Goal: Transaction & Acquisition: Purchase product/service

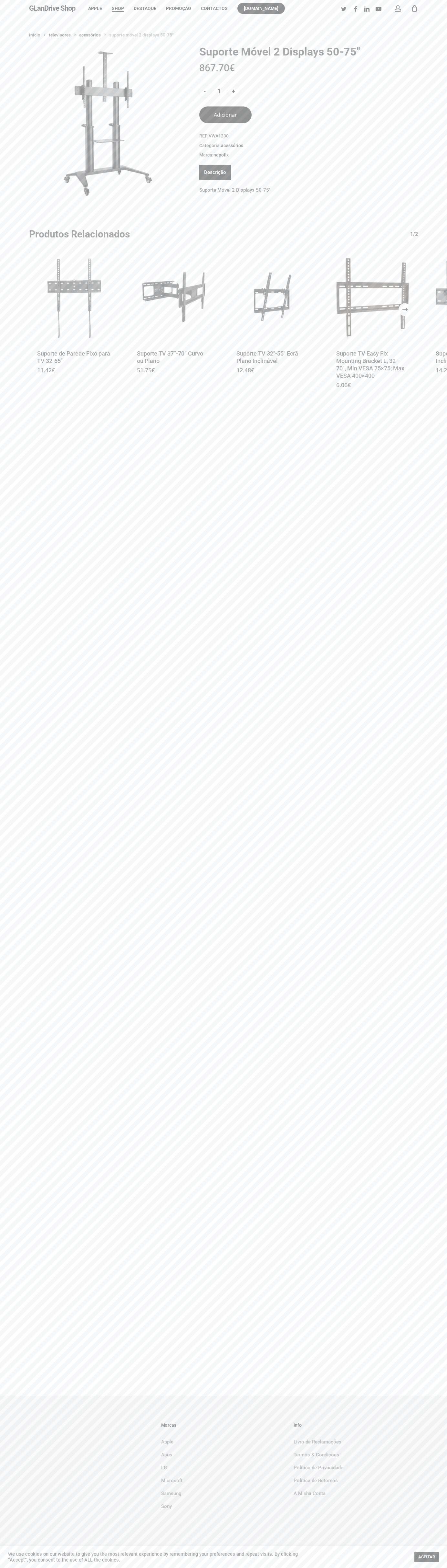
click at [226, 115] on button "Adicionar" at bounding box center [225, 114] width 52 height 17
click at [414, 9] on div "1" at bounding box center [417, 7] width 7 height 7
click at [405, 309] on icon "Next" at bounding box center [412, 309] width 15 height 15
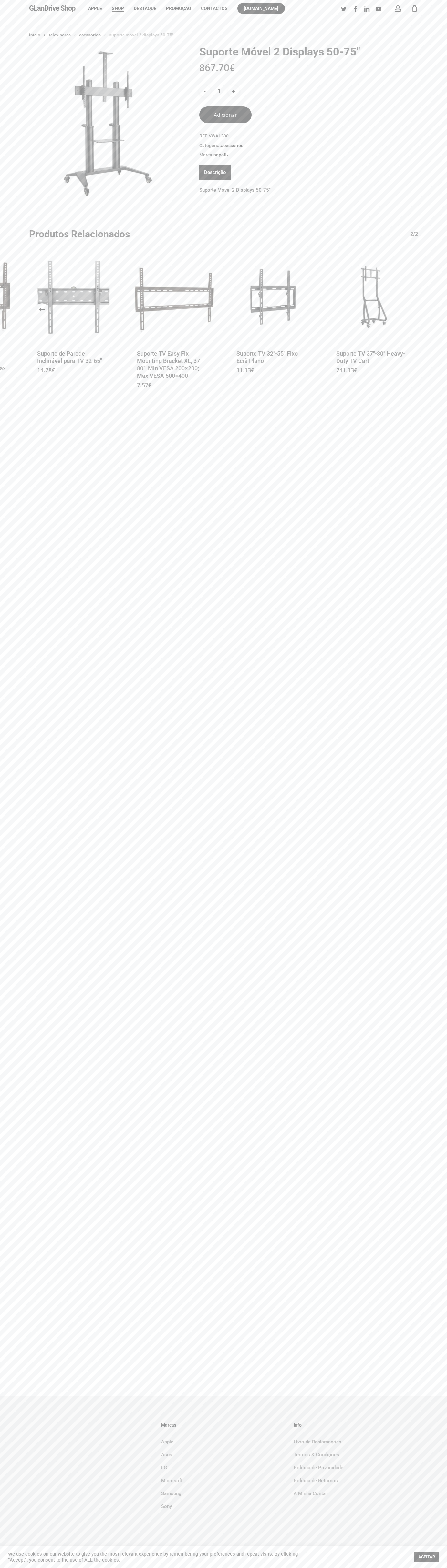
click at [318, 8] on div "GLanDrive Shop account 1 Menu Apple Shop Destaque Promoção Contactos glandrive.…" at bounding box center [223, 8] width 388 height 17
click at [443, 1342] on div "Início Televisores Acessórios Suporte Móvel 2 Displays 50-75″ Suporte Móvel 2 D…" at bounding box center [224, 706] width 447 height 1379
click at [421, 1568] on html "Skip to main content Hit enter to search or ESC to close Close Search GLanDrive…" at bounding box center [224, 784] width 447 height 1568
click at [27, 1543] on div "Marcas Apple Asus LG Microsoft Samsung Sony Info Livro de Reclamações Termos & …" at bounding box center [224, 1471] width 447 height 151
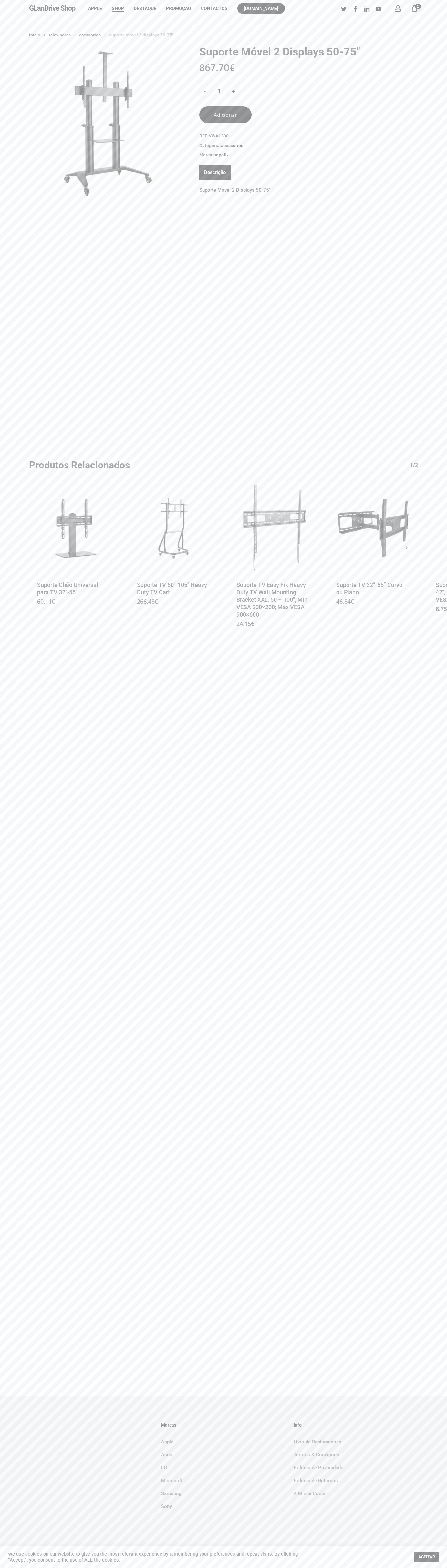
click at [405, 548] on icon "Next" at bounding box center [412, 547] width 15 height 15
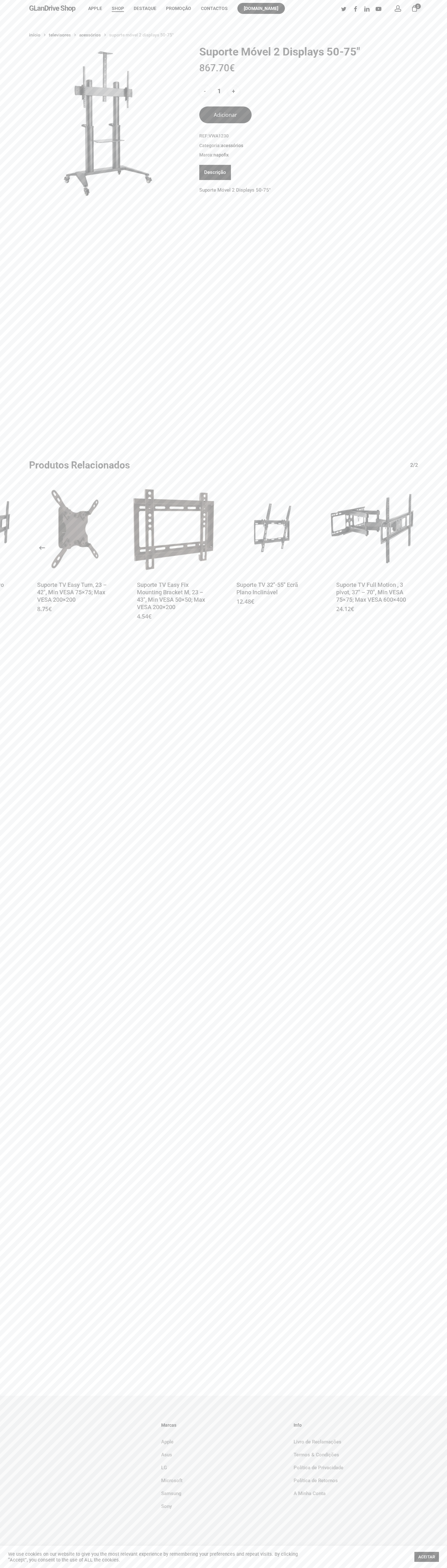
click at [338, 10] on icon at bounding box center [344, 9] width 12 height 7
click at [423, 513] on div "Início Televisores Acessórios Suporte Móvel 2 Displays 50-75″ Suporte Móvel 2 D…" at bounding box center [224, 340] width 447 height 622
click at [69, 1568] on html "Skip to main content Hit enter to search or ESC to close Close Search GLanDrive…" at bounding box center [224, 784] width 447 height 1568
click at [14, 260] on div "Início Televisores Acessórios Suporte Móvel 2 Displays 50-75″ Suporte Móvel 2 D…" at bounding box center [224, 340] width 447 height 622
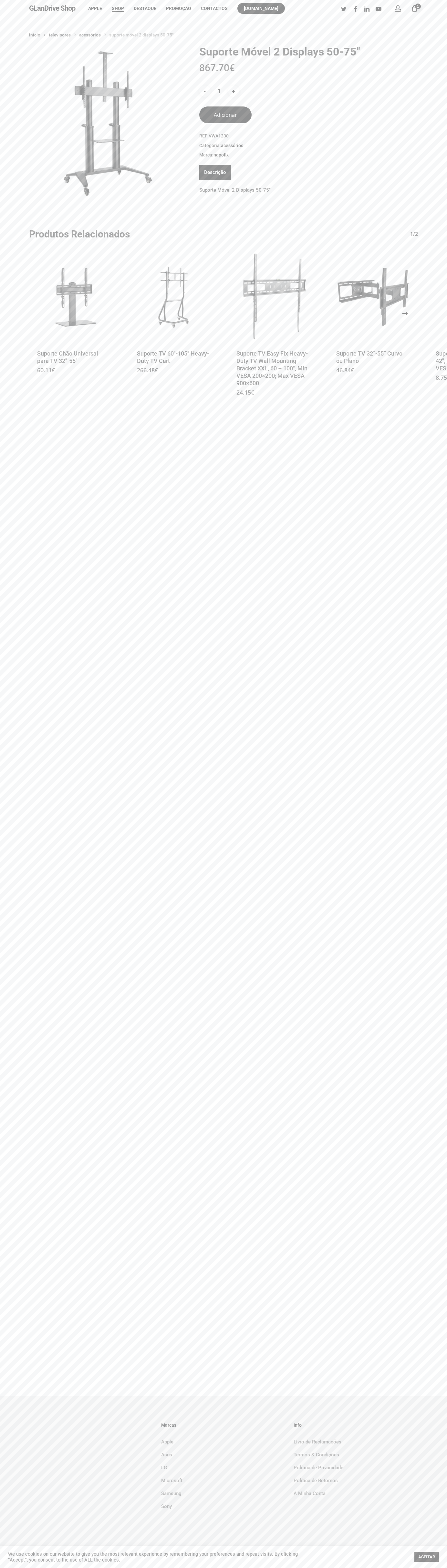
click at [405, 314] on icon "Next" at bounding box center [412, 313] width 15 height 15
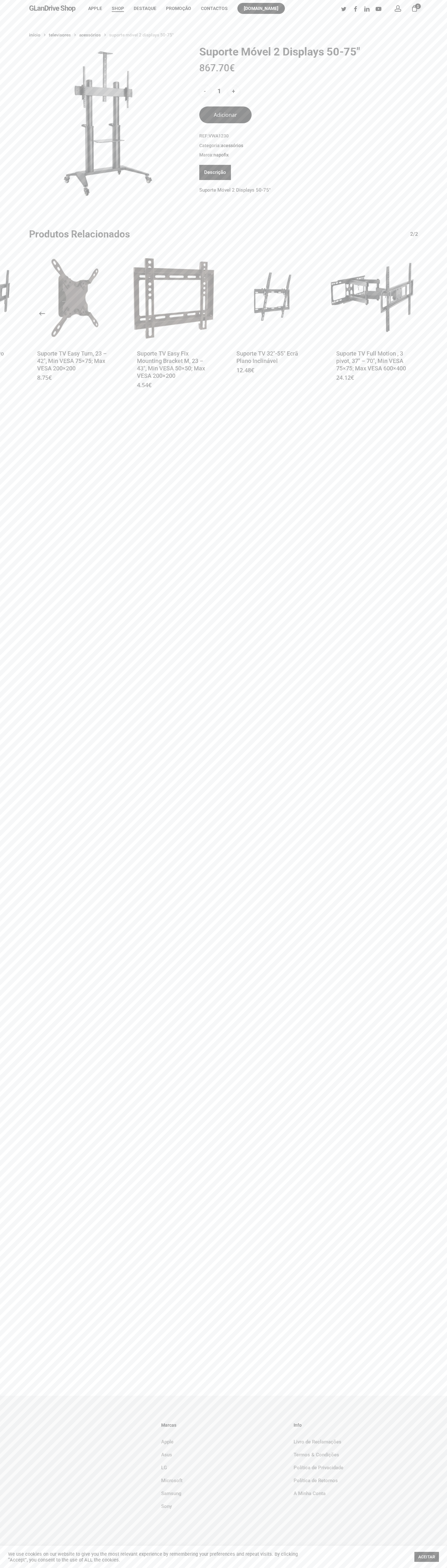
click at [225, 21] on div "Início Televisores Acessórios Suporte Móvel 2 Displays 50-75″ Suporte Móvel 2 D…" at bounding box center [224, 706] width 447 height 1379
click at [427, 464] on div "Início Televisores Acessórios Suporte Móvel 2 Displays 50-75″ Suporte Móvel 2 D…" at bounding box center [224, 706] width 447 height 1379
click at [315, 1568] on html "Skip to main content Hit enter to search or ESC to close Close Search GLanDrive…" at bounding box center [224, 784] width 447 height 1568
click at [32, 444] on div "Início Televisores Acessórios Suporte Móvel 2 Displays 50-75″ Suporte Móvel 2 D…" at bounding box center [224, 706] width 447 height 1379
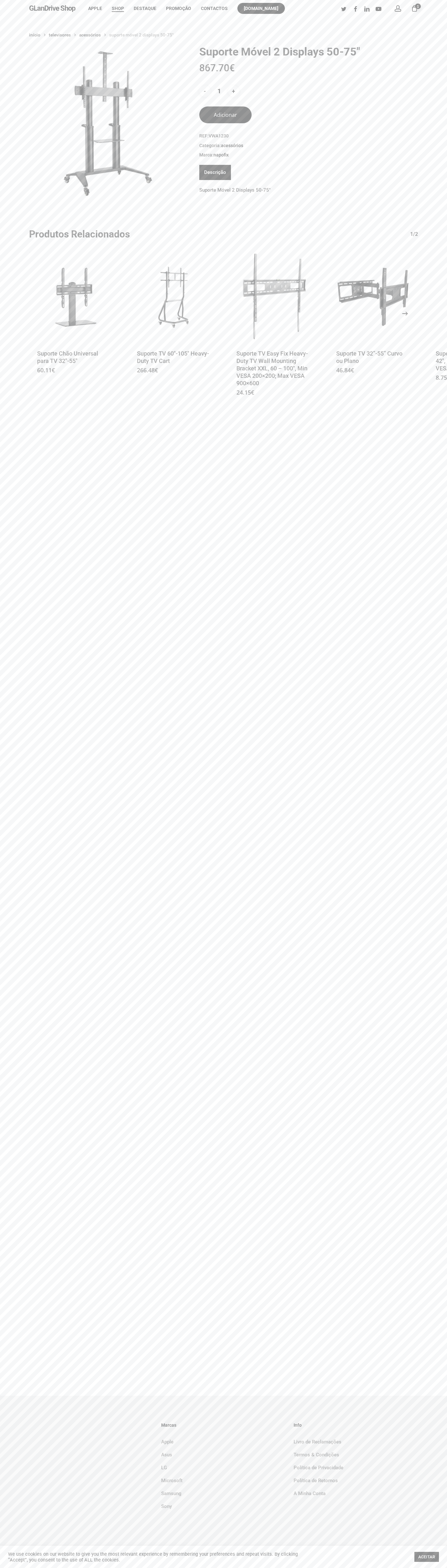
click at [405, 314] on icon "Next" at bounding box center [412, 313] width 15 height 15
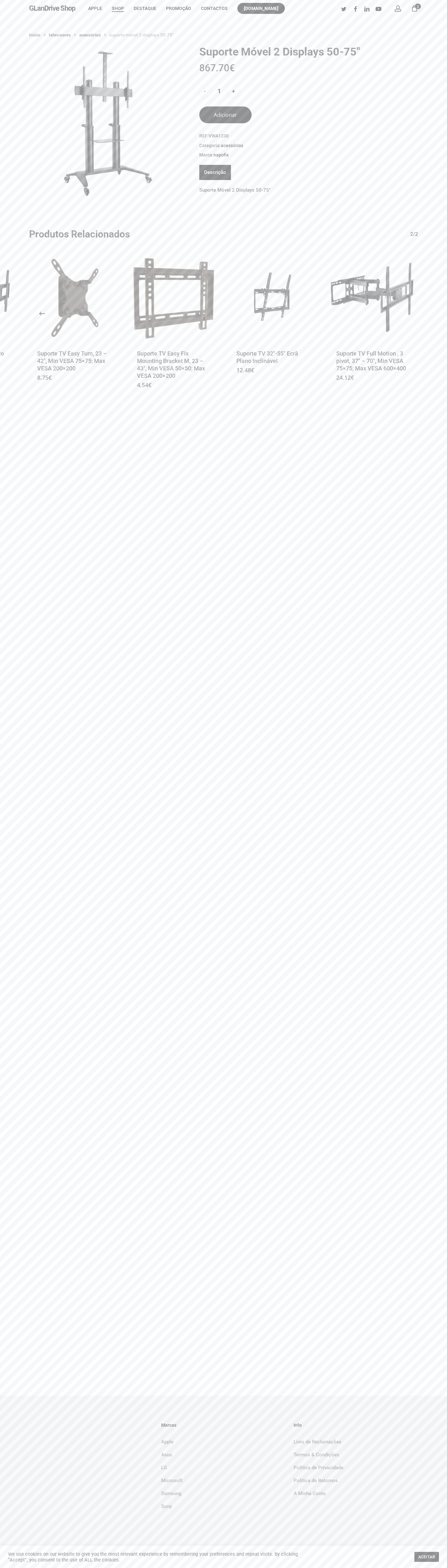
click at [333, 26] on div "Início Televisores Acessórios Suporte Móvel 2 Displays 50-75″ Suporte Móvel 2 D…" at bounding box center [224, 706] width 447 height 1379
click at [446, 755] on html "Skip to main content Hit enter to search or ESC to close Close Search GLanDrive…" at bounding box center [224, 784] width 447 height 1568
click at [56, 1568] on html "Skip to main content Hit enter to search or ESC to close Close Search GLanDrive…" at bounding box center [224, 784] width 447 height 1568
click at [22, 163] on div "Início Televisores Acessórios Suporte Móvel 2 Displays 50-75″ Suporte Móvel 2 D…" at bounding box center [224, 221] width 447 height 384
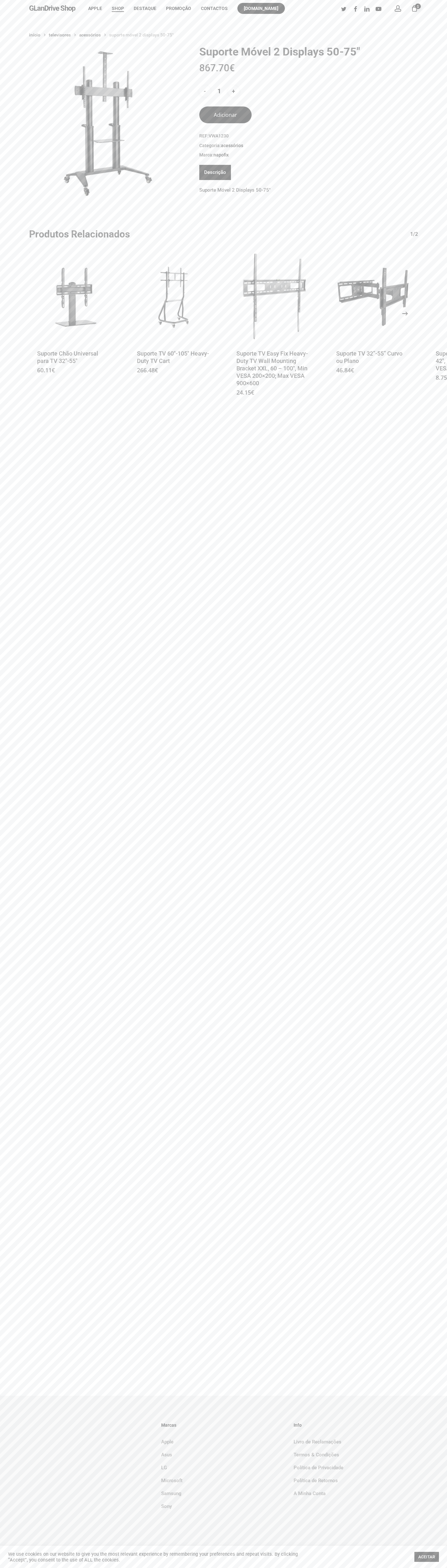
click at [405, 314] on icon "Next" at bounding box center [412, 313] width 15 height 15
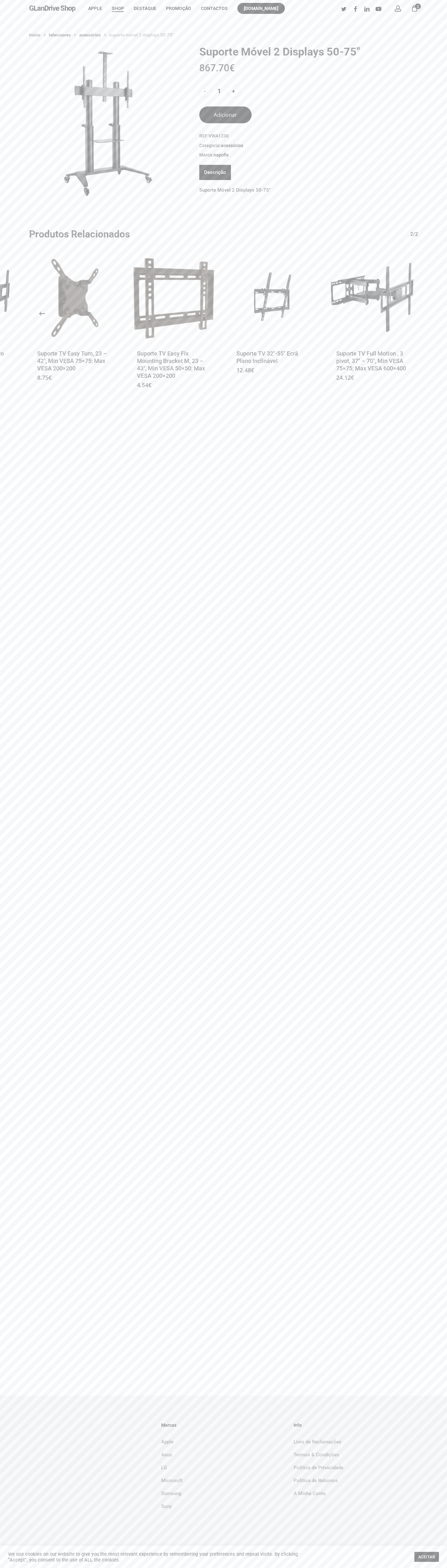
click at [73, 21] on div "Início Televisores Acessórios Suporte Móvel 2 Displays 50-75″ Suporte Móvel 2 D…" at bounding box center [224, 706] width 447 height 1379
click at [63, 1568] on html "Skip to main content Hit enter to search or ESC to close Close Search GLanDrive…" at bounding box center [224, 784] width 447 height 1568
click at [31, 468] on div "Início Televisores Acessórios Suporte Móvel 2 Displays 50-75″ Suporte Móvel 2 D…" at bounding box center [224, 706] width 447 height 1379
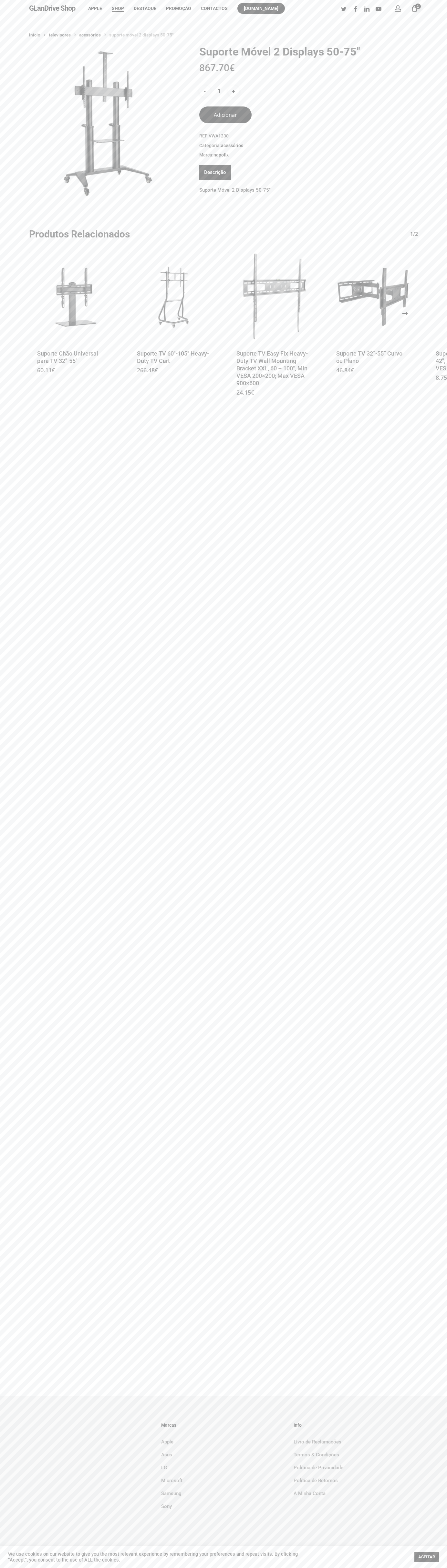
click at [414, 9] on div "1" at bounding box center [417, 7] width 7 height 7
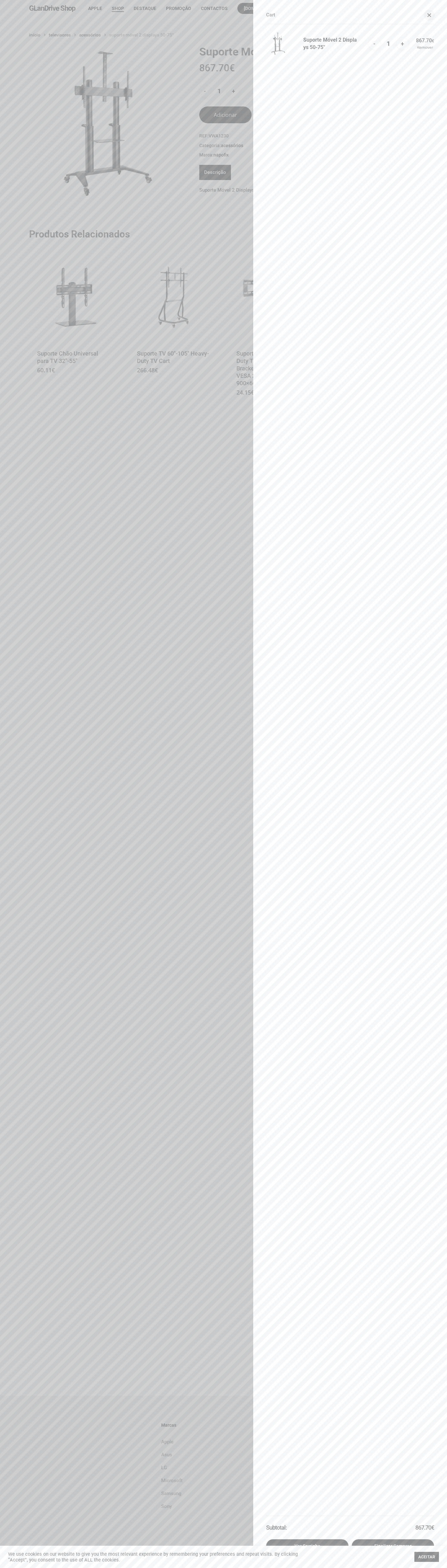
click at [426, 48] on link "Remover" at bounding box center [425, 47] width 18 height 4
